Goal: Transaction & Acquisition: Obtain resource

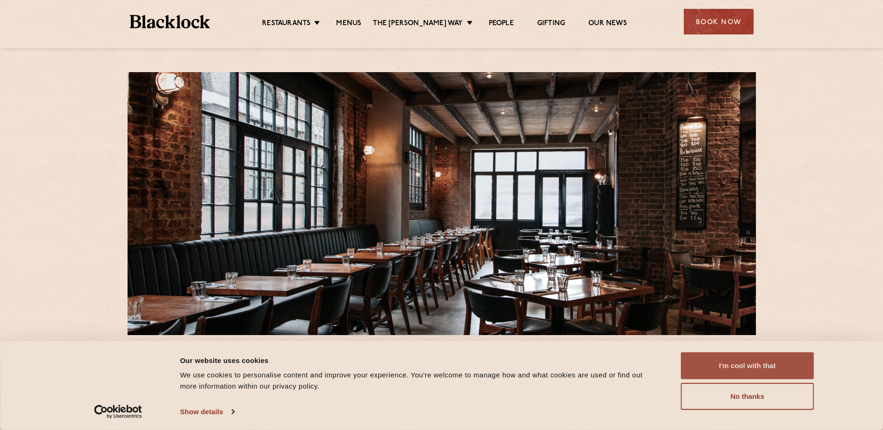
click at [755, 361] on button "I'm cool with that" at bounding box center [747, 365] width 133 height 27
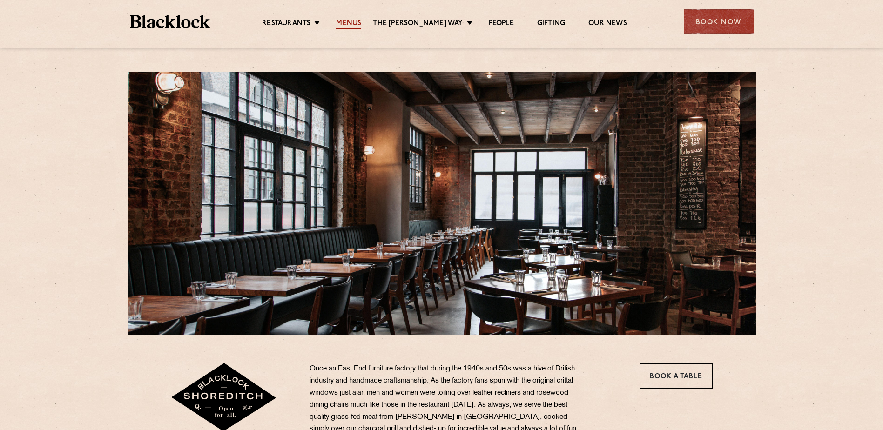
click at [358, 27] on link "Menus" at bounding box center [348, 24] width 25 height 10
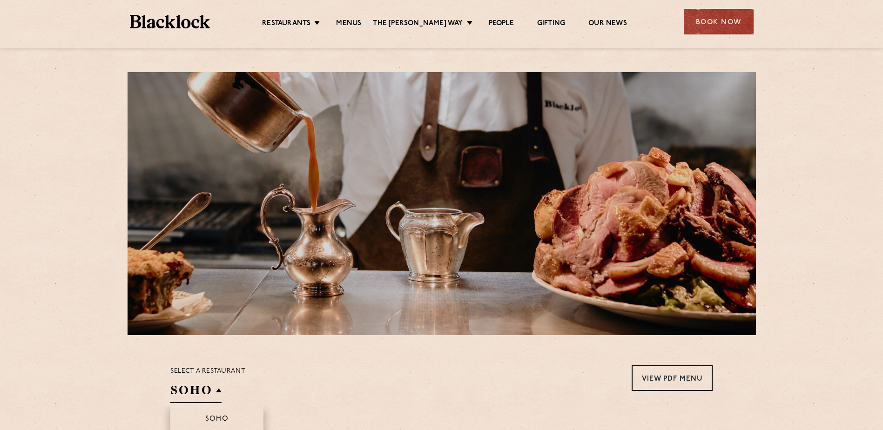
click at [211, 389] on h2 "SOHO" at bounding box center [195, 392] width 51 height 21
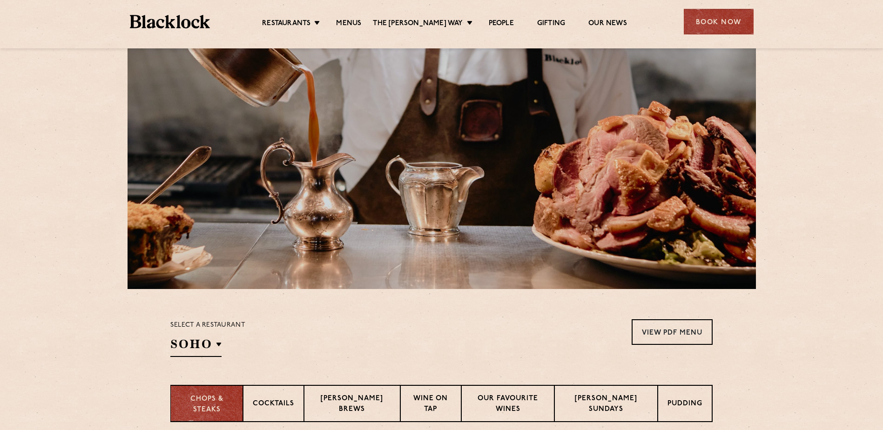
scroll to position [140, 0]
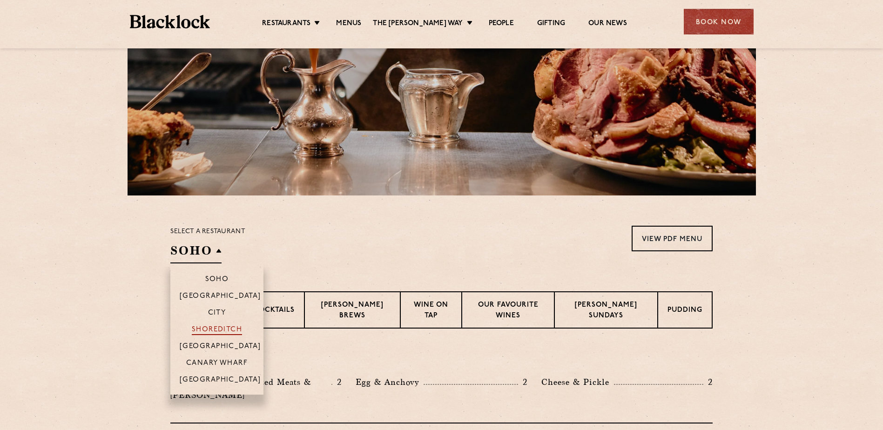
click at [222, 329] on p "Shoreditch" at bounding box center [217, 330] width 51 height 9
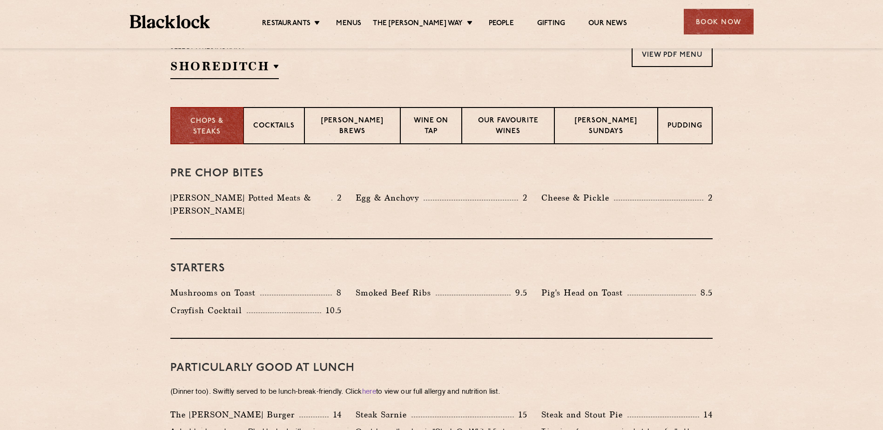
scroll to position [326, 0]
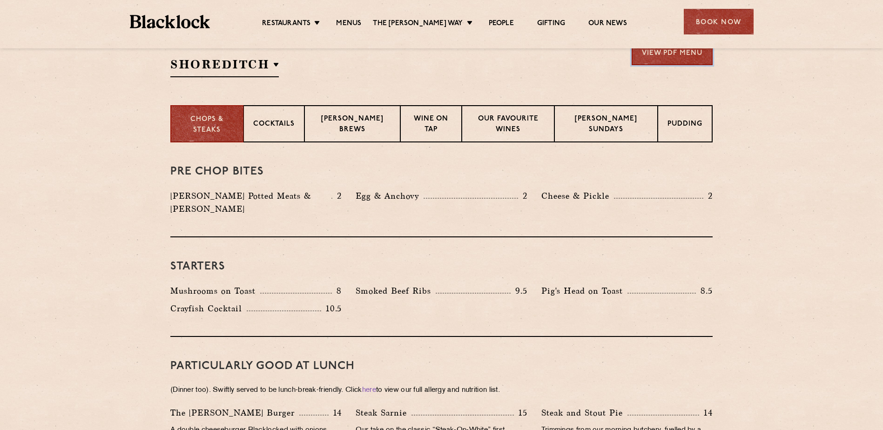
click at [692, 51] on link "View PDF Menu" at bounding box center [672, 53] width 81 height 26
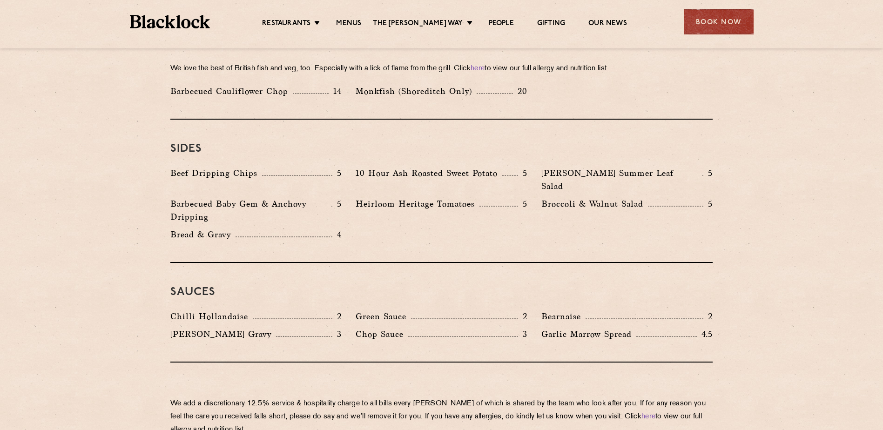
scroll to position [1396, 0]
